Goal: Navigation & Orientation: Find specific page/section

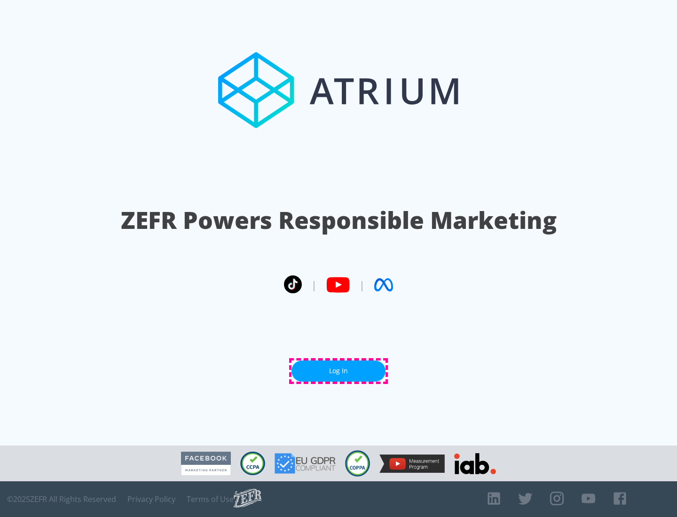
click at [339, 371] on link "Log In" at bounding box center [339, 371] width 94 height 21
